Goal: Task Accomplishment & Management: Manage account settings

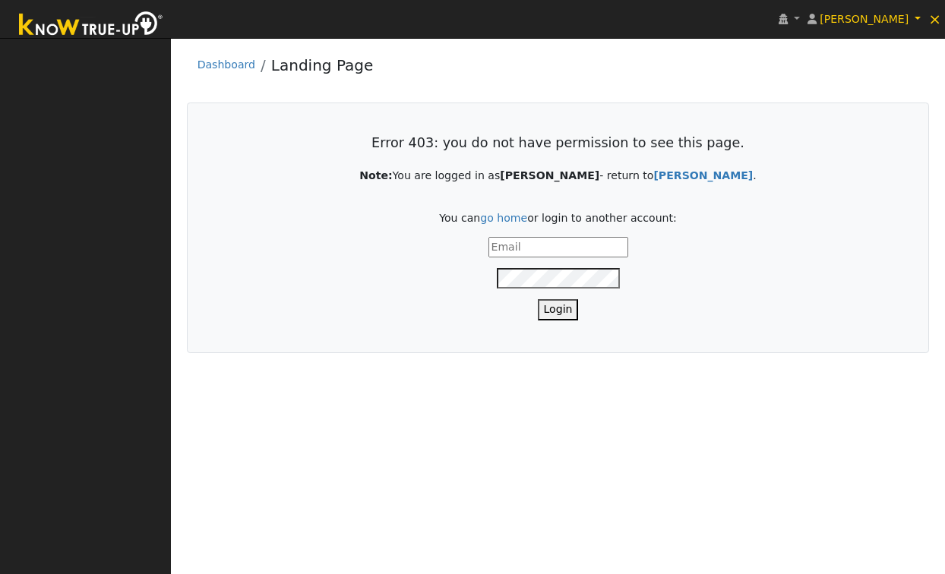
type input "meghan@solarhut.org"
drag, startPoint x: 560, startPoint y: 314, endPoint x: 683, endPoint y: 309, distance: 123.1
click at [561, 313] on button "Login" at bounding box center [558, 309] width 41 height 21
